Goal: Download file/media

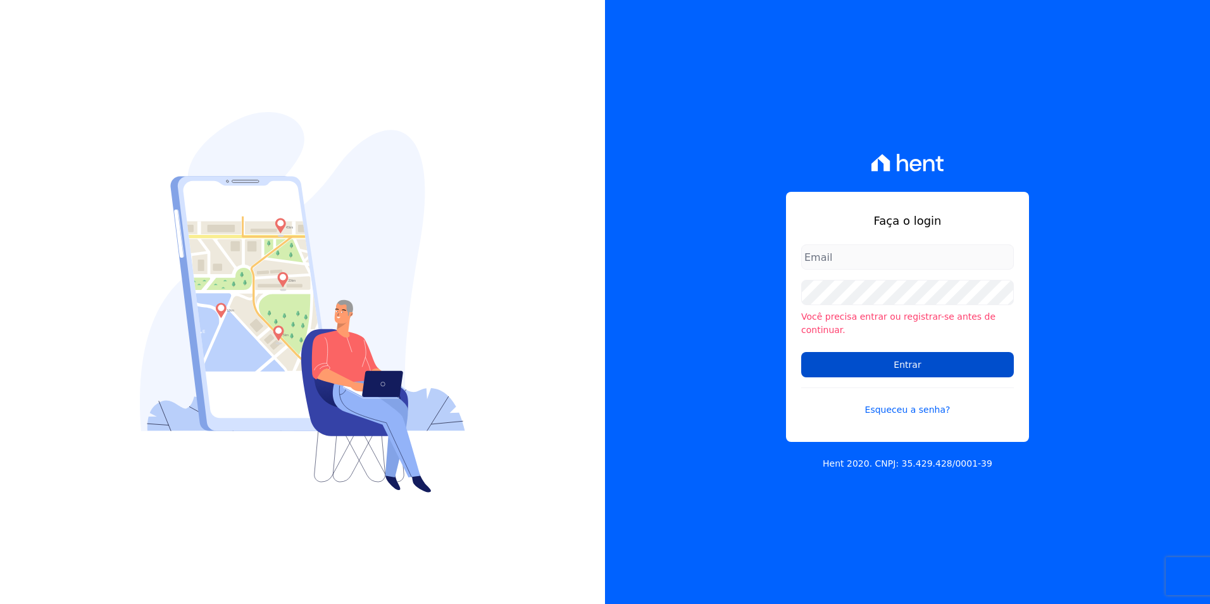
type input "[PERSON_NAME][EMAIL_ADDRESS][PERSON_NAME][DOMAIN_NAME]"
click at [976, 363] on input "Entrar" at bounding box center [907, 364] width 213 height 25
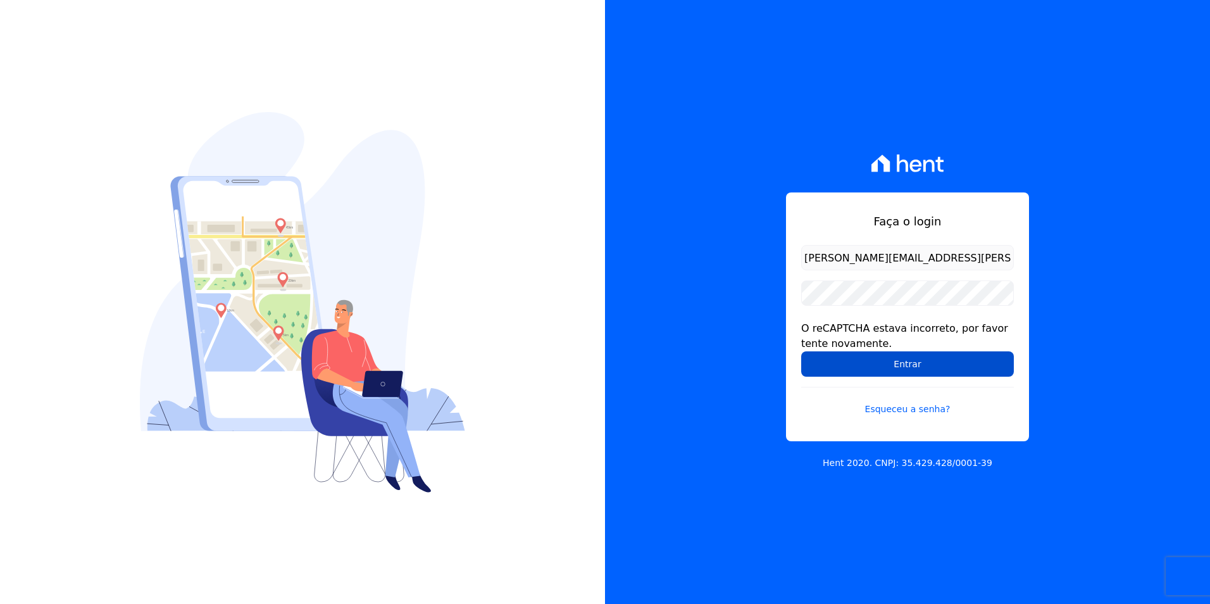
click at [973, 360] on input "Entrar" at bounding box center [907, 363] width 213 height 25
click at [816, 365] on input "Entrar" at bounding box center [907, 363] width 213 height 25
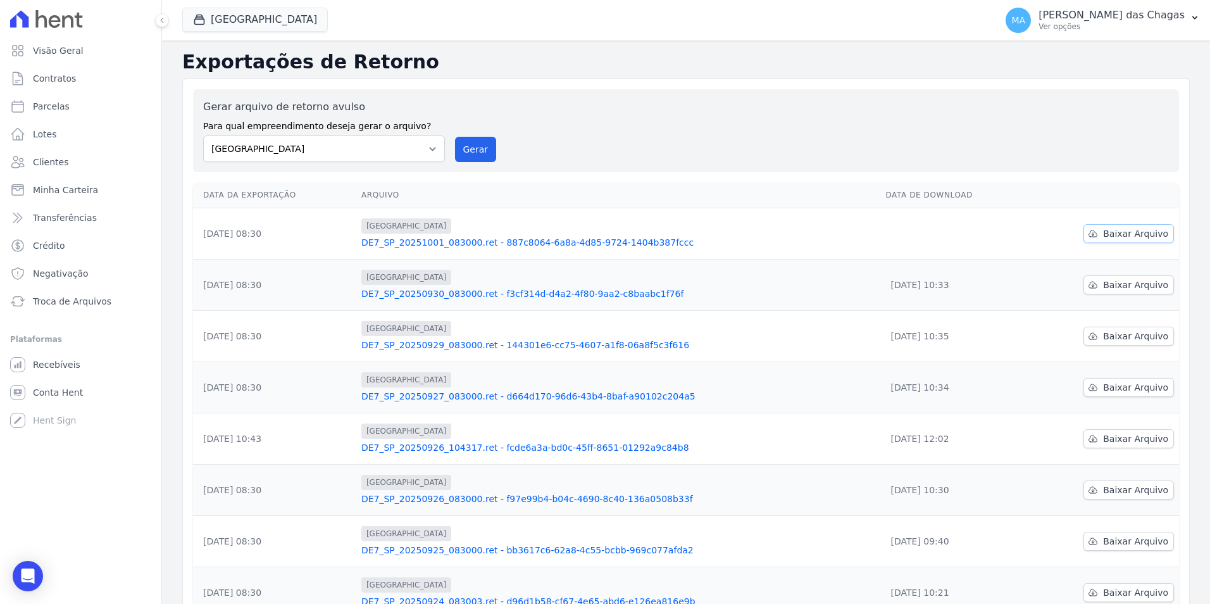
click at [1104, 225] on link "Baixar Arquivo" at bounding box center [1129, 233] width 91 height 19
click at [829, 211] on td "Side Park DE7_SP_20251001_083000.ret - 887c8064-6a8a-4d85-9724-1404b387fccc" at bounding box center [618, 233] width 525 height 51
